Goal: Information Seeking & Learning: Learn about a topic

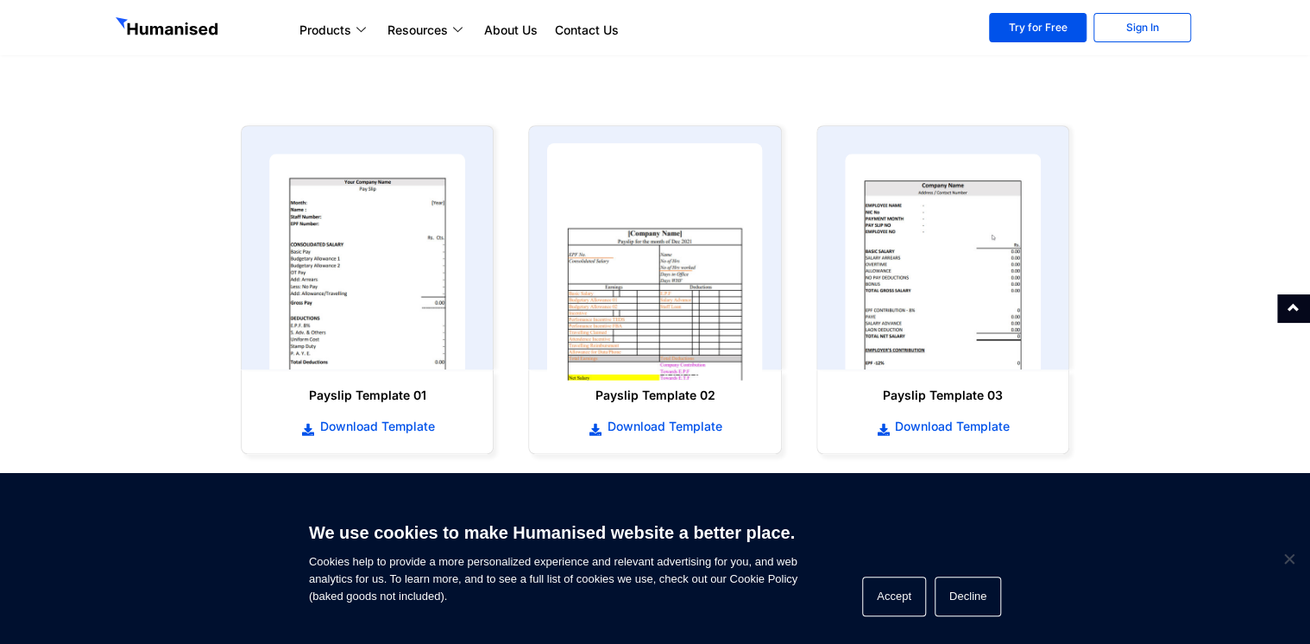
scroll to position [776, 0]
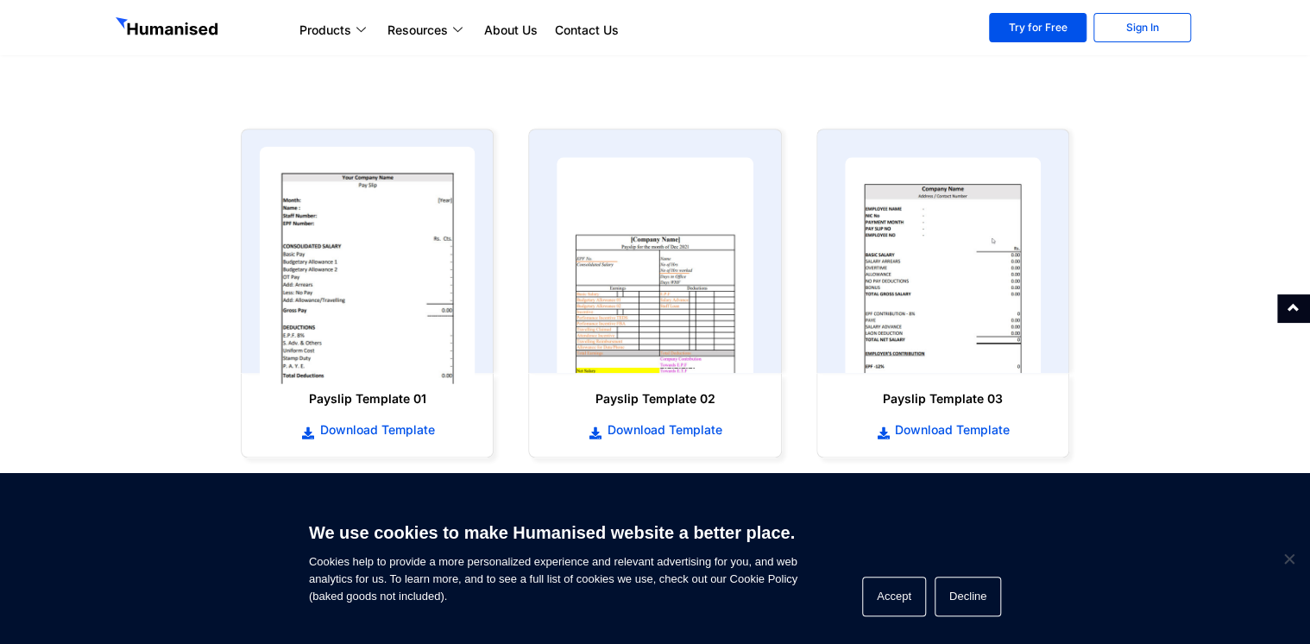
drag, startPoint x: 405, startPoint y: 327, endPoint x: 418, endPoint y: 325, distance: 13.1
click at [405, 327] on img at bounding box center [368, 265] width 216 height 237
click at [386, 285] on img at bounding box center [368, 265] width 216 height 237
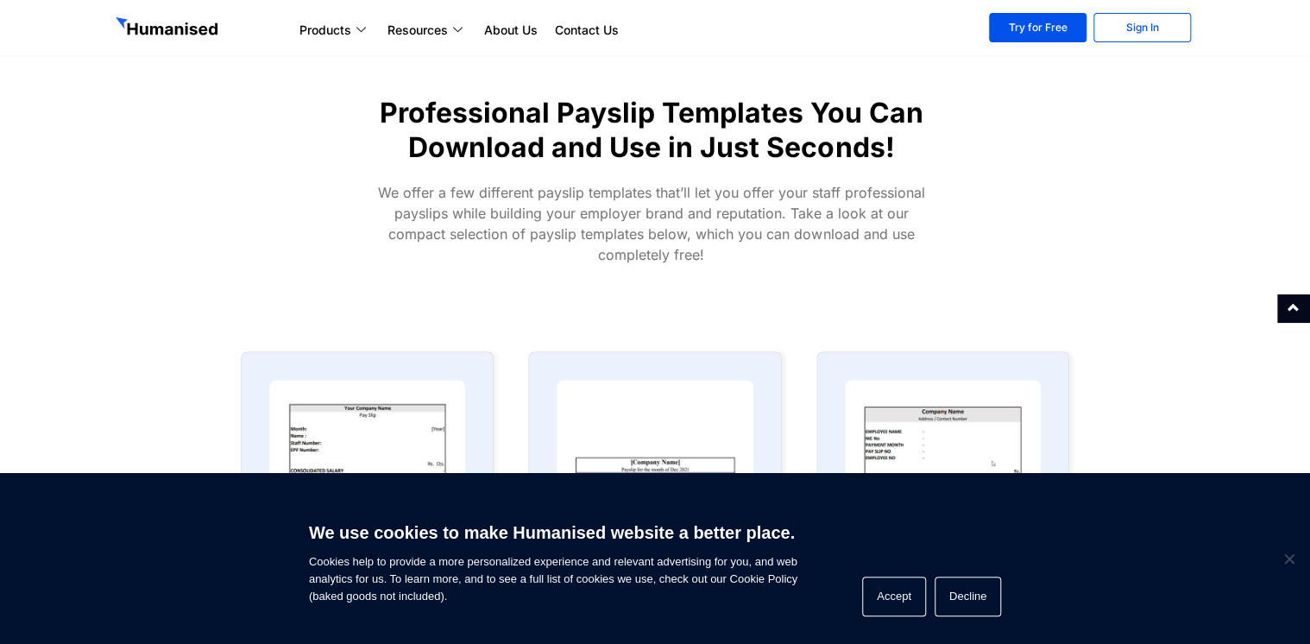
scroll to position [431, 0]
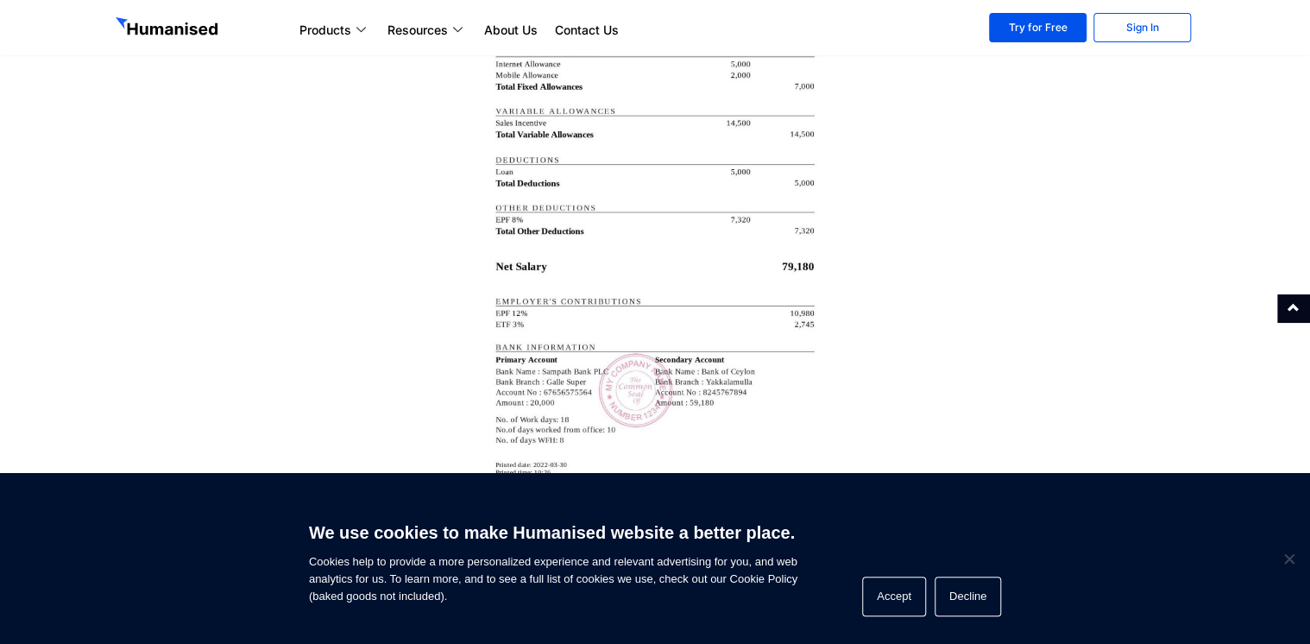
scroll to position [3278, 0]
